Goal: Contribute content

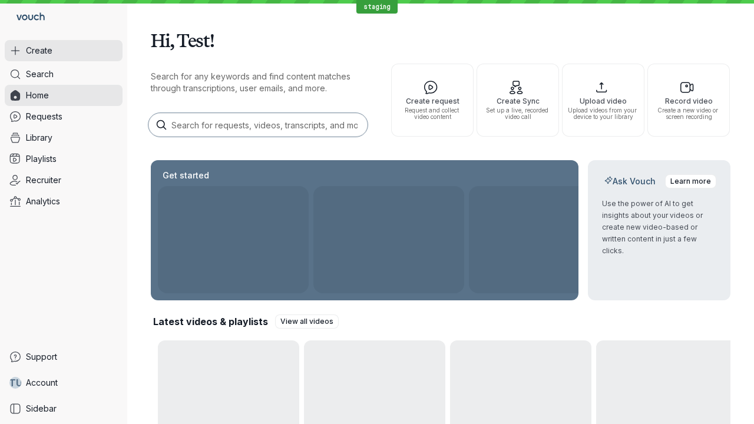
click at [64, 51] on button "Create" at bounding box center [64, 50] width 118 height 21
